Goal: Check status

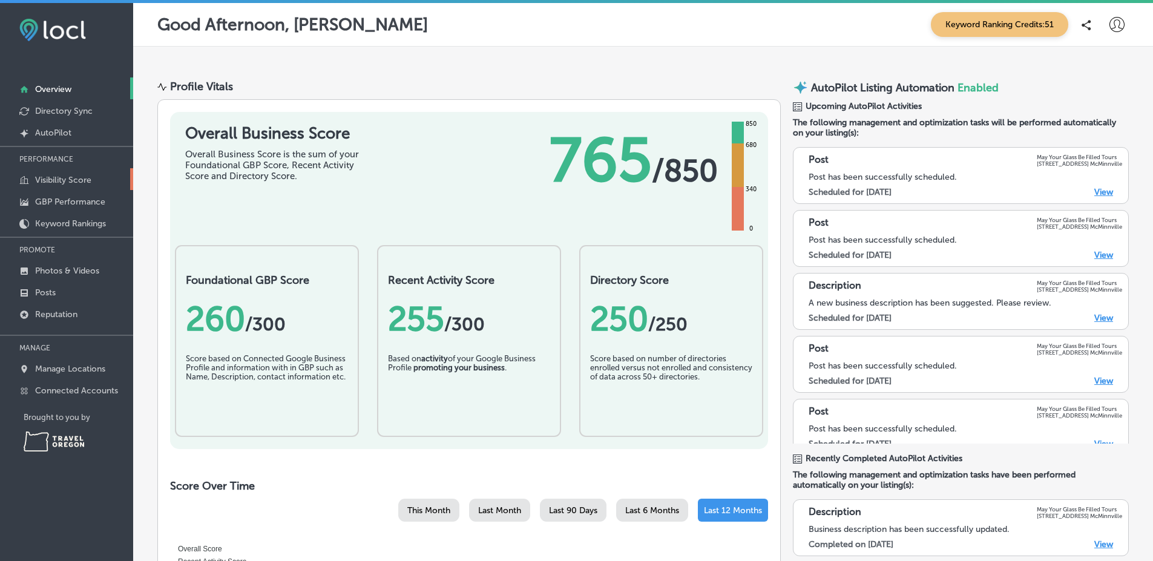
click at [103, 178] on link "Visibility Score" at bounding box center [66, 179] width 133 height 22
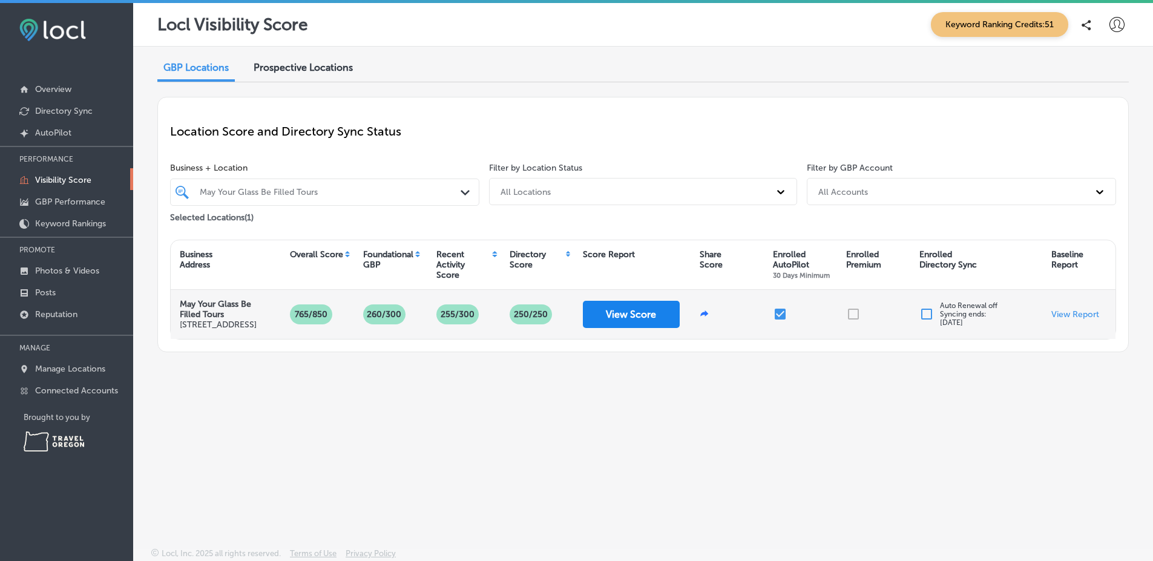
click at [629, 319] on button "View Score" at bounding box center [631, 314] width 97 height 27
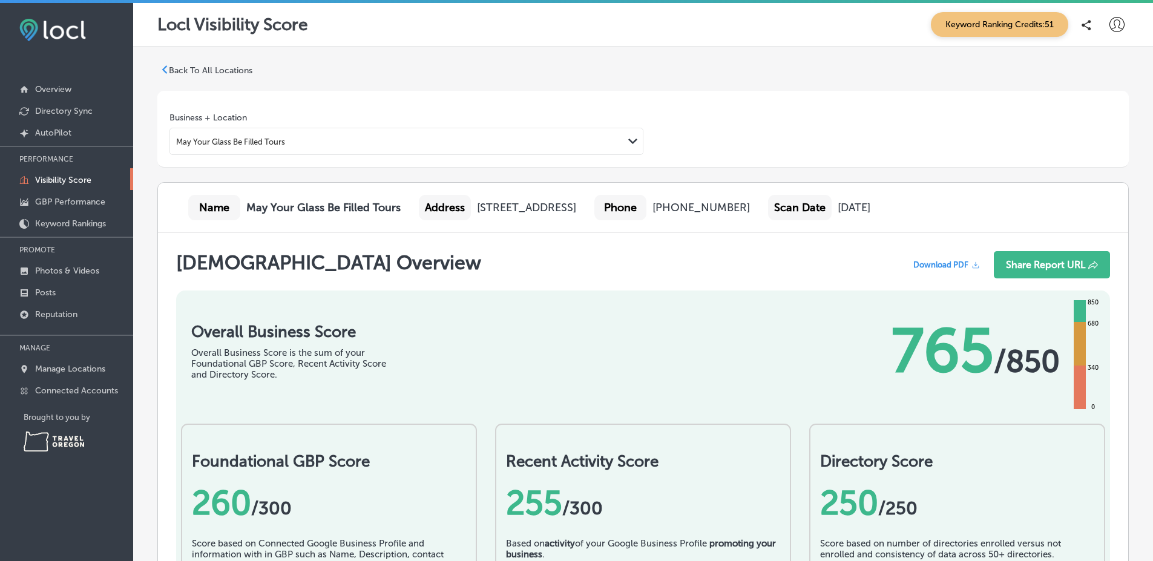
radio input "true"
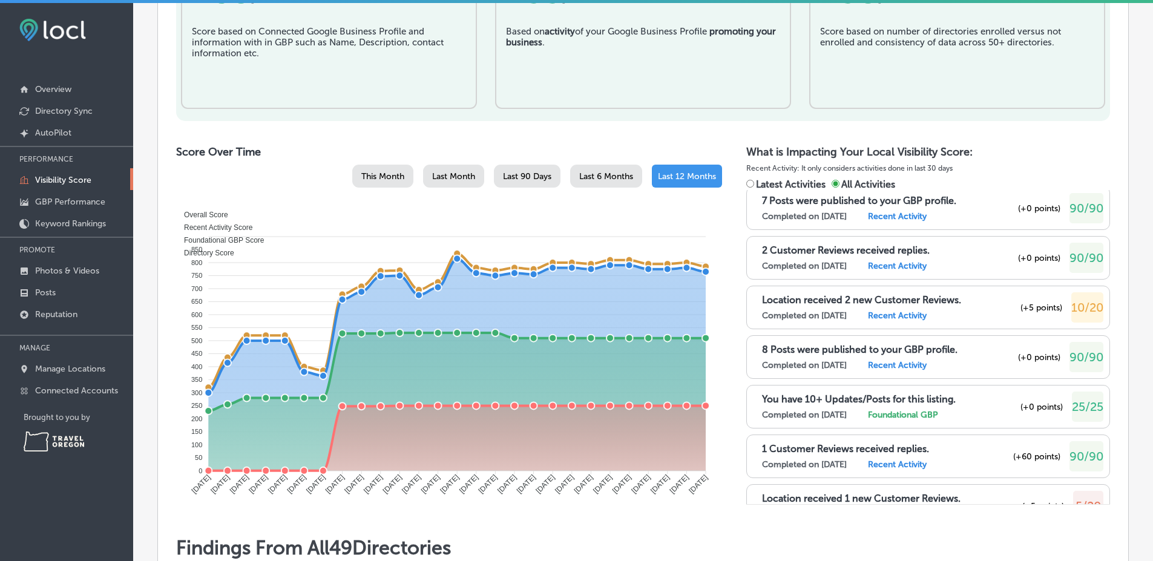
scroll to position [1178, 0]
